Goal: Information Seeking & Learning: Learn about a topic

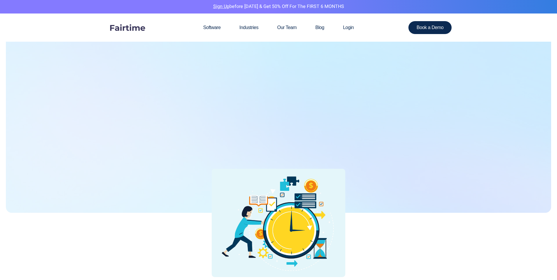
scroll to position [147, 0]
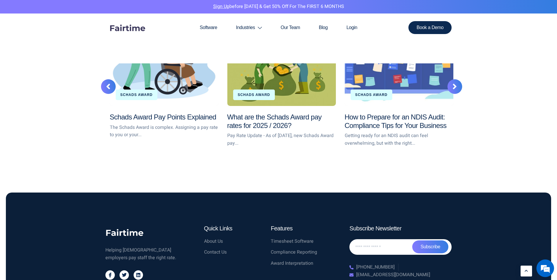
scroll to position [1146, 0]
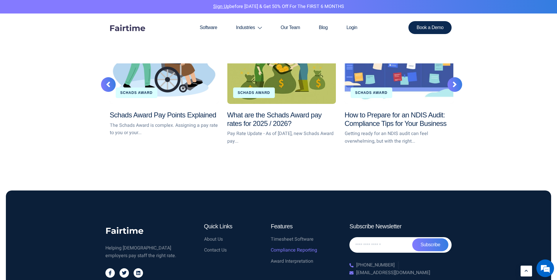
click at [296, 251] on span "Compliance Reporting" at bounding box center [294, 251] width 46 height 8
click at [384, 115] on link "How to Prepare for an NDIS Audit: Compliance Tips for Your Business" at bounding box center [396, 119] width 102 height 16
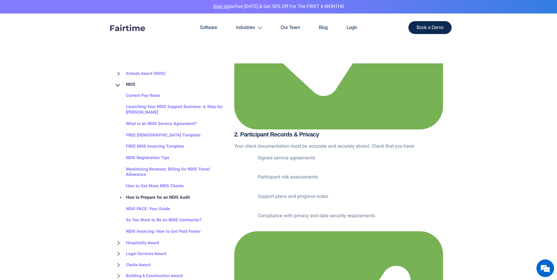
scroll to position [881, 0]
